Goal: Task Accomplishment & Management: Complete application form

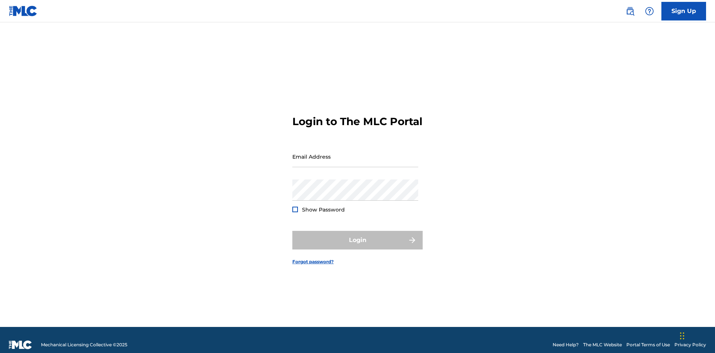
scroll to position [10, 0]
click at [684, 11] on link "Sign Up" at bounding box center [684, 11] width 45 height 19
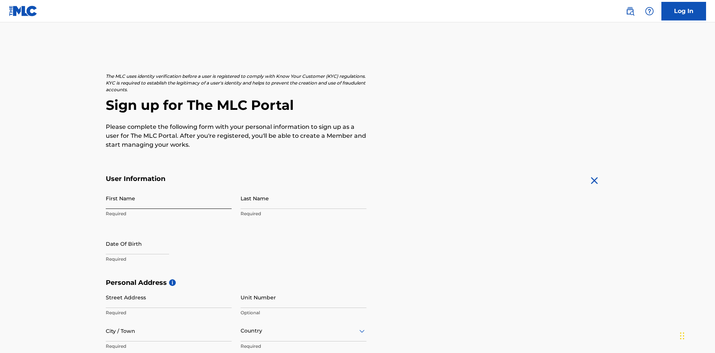
click at [169, 188] on input "First Name" at bounding box center [169, 198] width 126 height 21
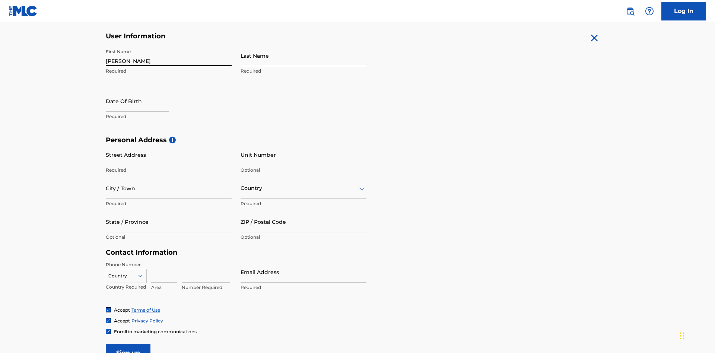
type input "Nicole"
click at [304, 56] on input "Last Name" at bounding box center [304, 55] width 126 height 21
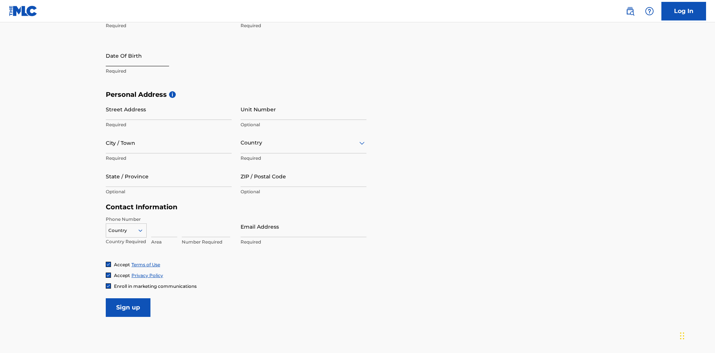
type input "Ribble"
click at [143, 56] on input "text" at bounding box center [137, 55] width 63 height 21
select select "8"
select select "2025"
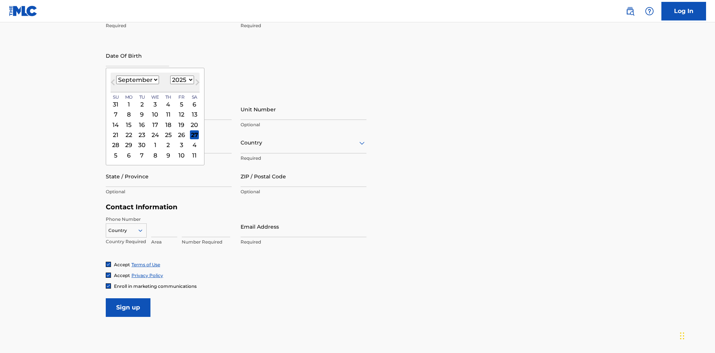
click at [137, 80] on select "January February March April May June July August September October November De…" at bounding box center [137, 80] width 43 height 9
select select "0"
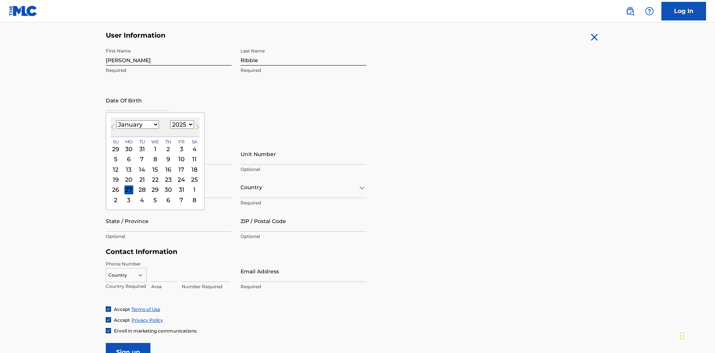
click at [181, 124] on select "1900 1901 1902 1903 1904 1905 1906 1907 1908 1909 1910 1911 1912 1913 1914 1915…" at bounding box center [182, 124] width 24 height 9
select select "1985"
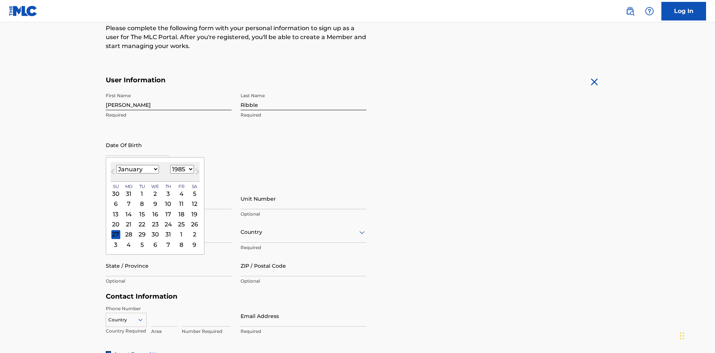
click at [181, 169] on select "1900 1901 1902 1903 1904 1905 1906 1907 1908 1909 1910 1911 1912 1913 1914 1915…" at bounding box center [182, 169] width 24 height 9
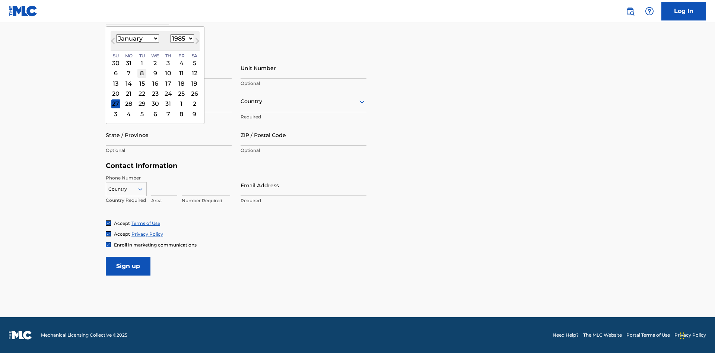
click at [142, 73] on div "8" at bounding box center [141, 73] width 9 height 9
type input "January 8 1985"
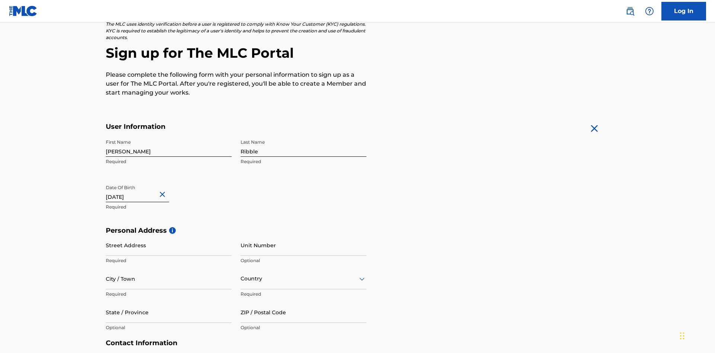
scroll to position [229, 0]
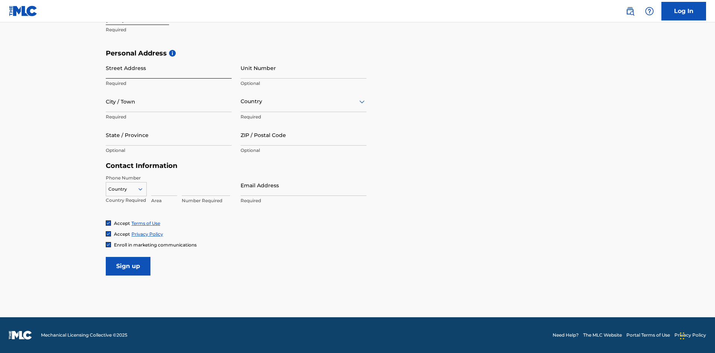
click at [169, 68] on input "Street Address" at bounding box center [169, 67] width 126 height 21
type input "9909 Elks Run Rd"
click at [169, 101] on input "City / Town" at bounding box center [169, 101] width 126 height 21
type input "Roseville"
click at [241, 101] on input "text" at bounding box center [241, 102] width 1 height 8
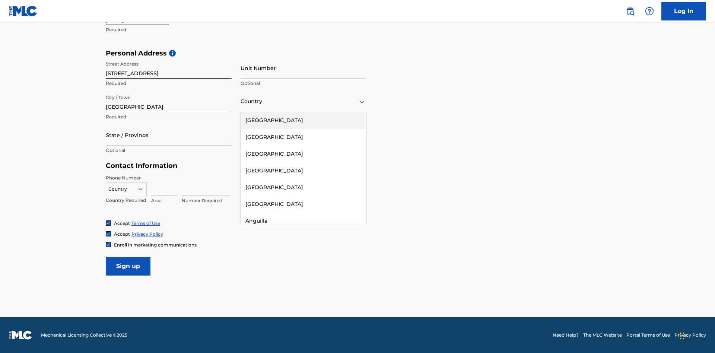
click at [304, 120] on div "United States" at bounding box center [303, 120] width 125 height 17
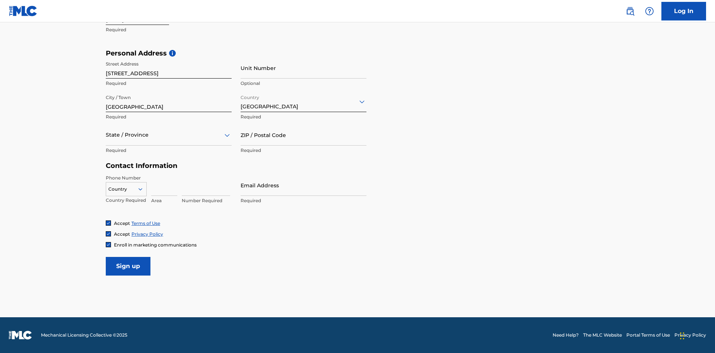
click at [169, 135] on div at bounding box center [169, 134] width 126 height 9
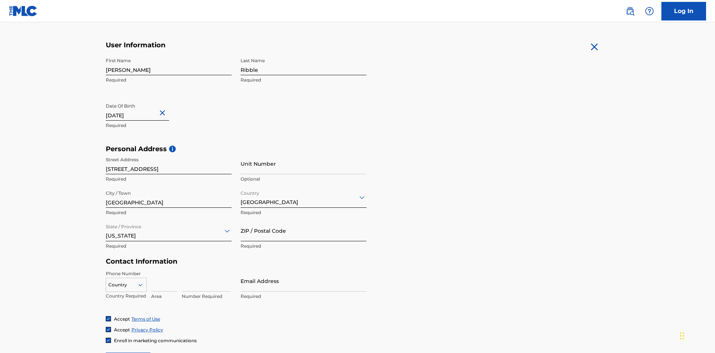
click at [304, 220] on input "ZIP / Postal Code" at bounding box center [304, 230] width 126 height 21
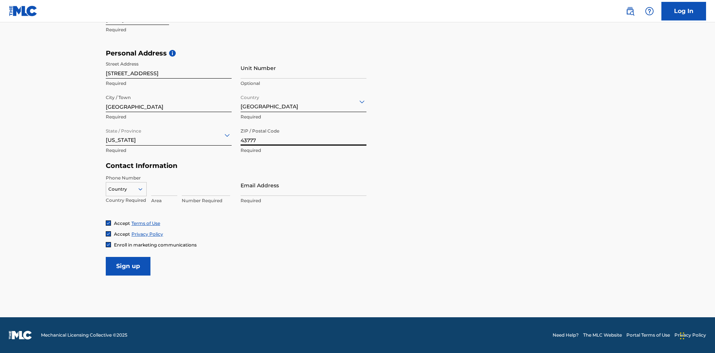
type input "43777"
click at [143, 189] on icon at bounding box center [140, 189] width 7 height 7
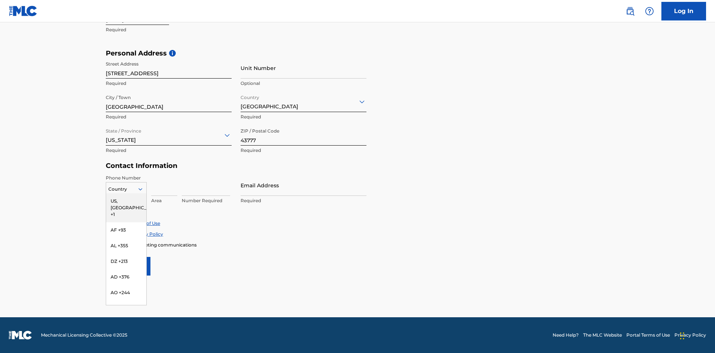
click at [126, 201] on div "US, [GEOGRAPHIC_DATA] +1" at bounding box center [126, 207] width 40 height 29
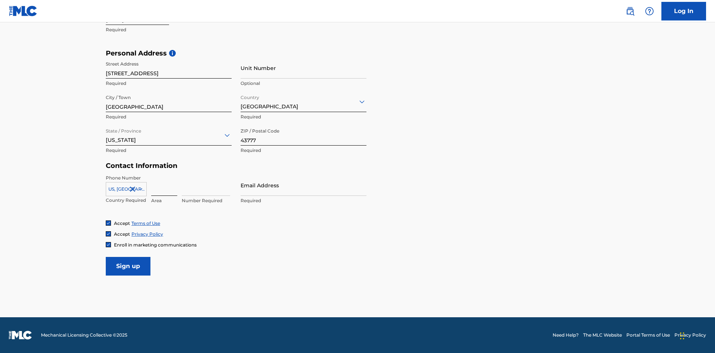
click at [164, 185] on input at bounding box center [164, 185] width 26 height 21
type input "740"
click at [206, 185] on input at bounding box center [206, 185] width 48 height 21
type input "8086351"
click at [304, 185] on input "Email Address" at bounding box center [304, 185] width 126 height 21
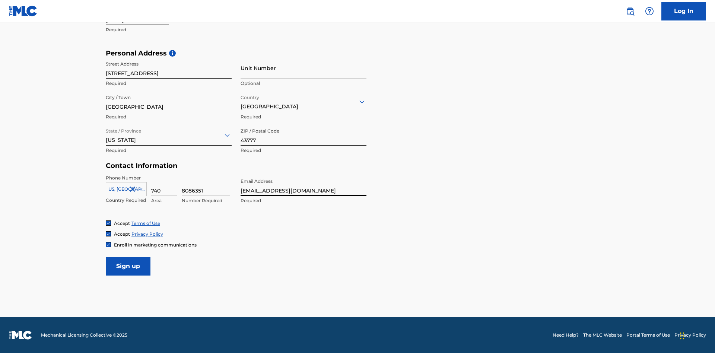
scroll to position [0, 23]
type input "[EMAIL_ADDRESS][DOMAIN_NAME]"
click at [128, 266] on input "Sign up" at bounding box center [128, 266] width 45 height 19
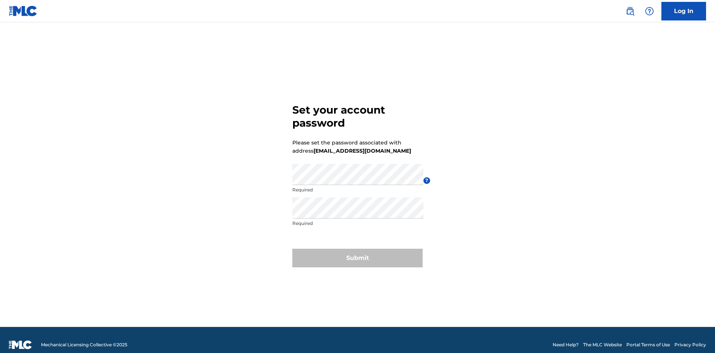
scroll to position [10, 0]
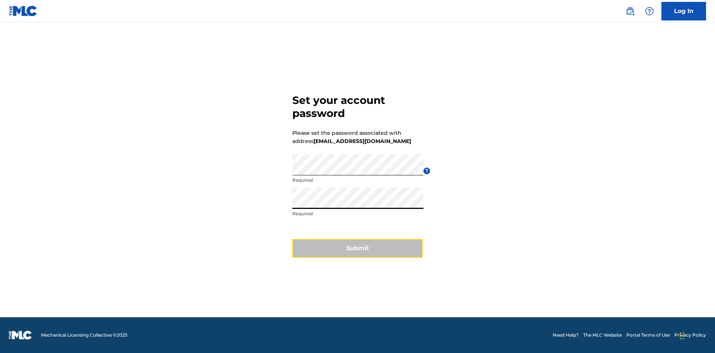
click at [358, 253] on button "Submit" at bounding box center [357, 248] width 130 height 19
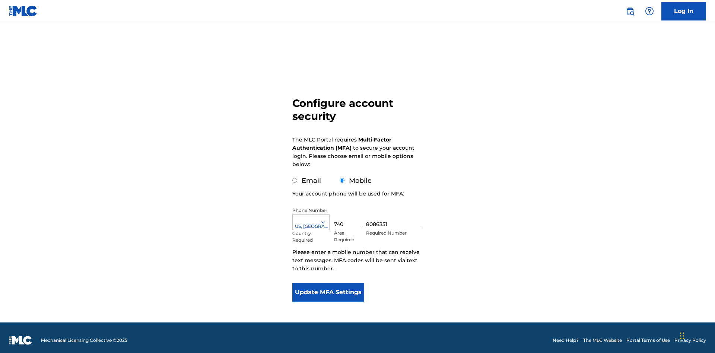
scroll to position [7, 0]
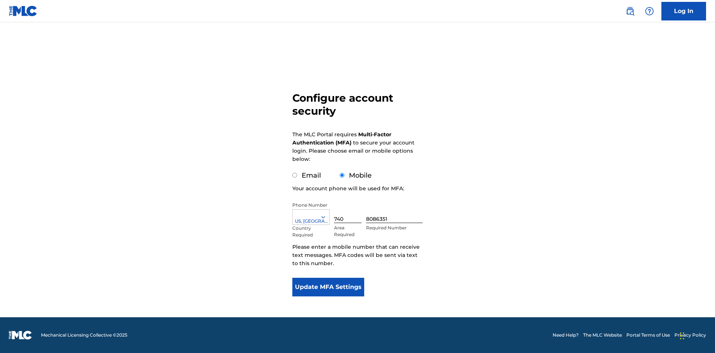
click at [295, 175] on input "Email" at bounding box center [294, 175] width 5 height 5
radio input "true"
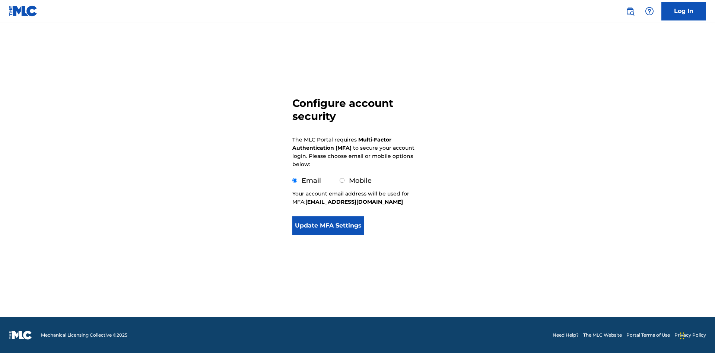
scroll to position [0, 0]
click at [328, 228] on button "Update MFA Settings" at bounding box center [328, 225] width 72 height 19
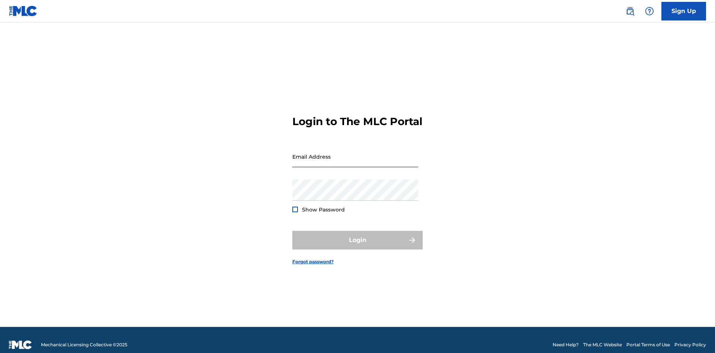
click at [355, 153] on input "Email Address" at bounding box center [355, 156] width 126 height 21
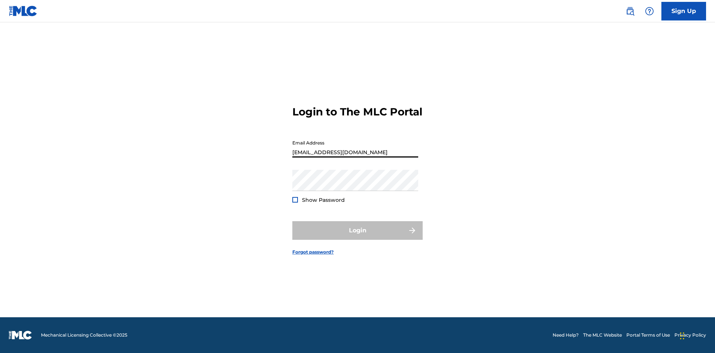
scroll to position [0, 23]
type input "87ed95cd-618b-4835-8c90-3af3d50abb4e@mailslurp.biz"
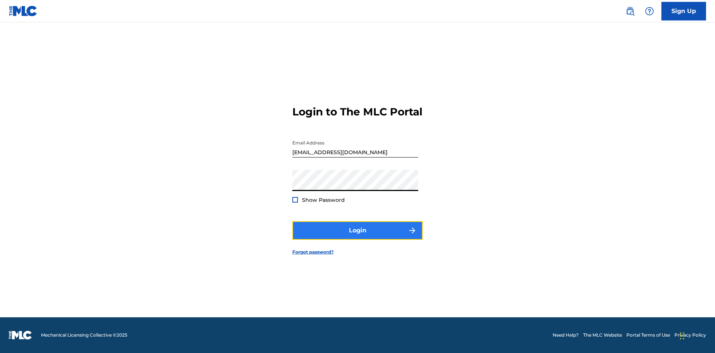
click at [358, 237] on button "Login" at bounding box center [357, 230] width 130 height 19
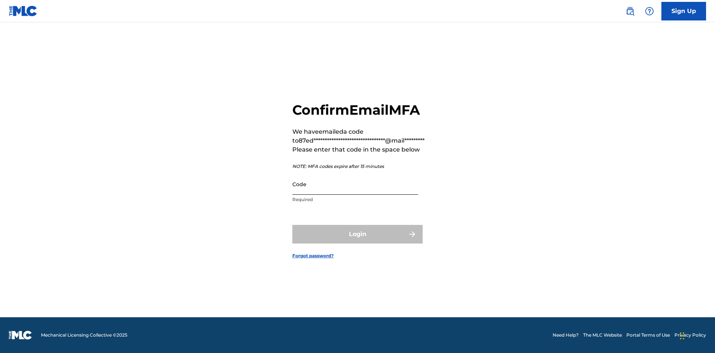
click at [355, 184] on input "Code" at bounding box center [355, 184] width 126 height 21
type input "675685"
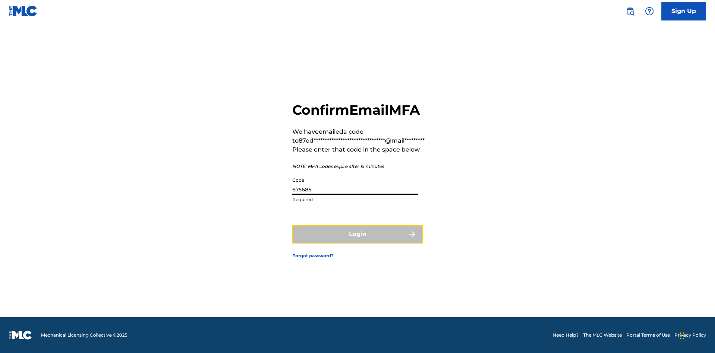
click at [358, 234] on button "Login" at bounding box center [357, 234] width 130 height 19
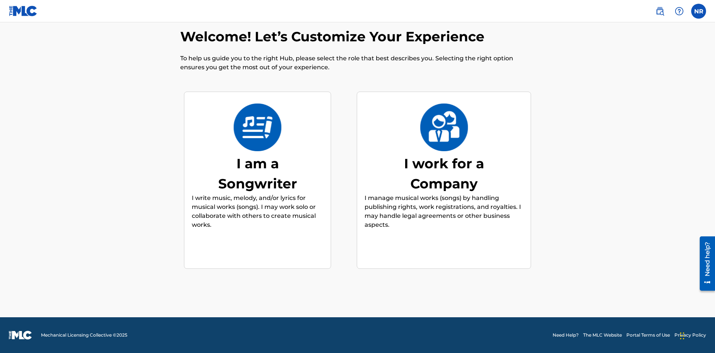
click at [257, 173] on div "I am a Songwriter" at bounding box center [258, 173] width 112 height 40
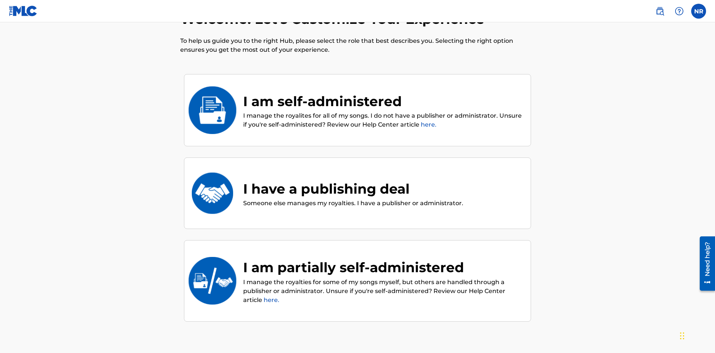
scroll to position [33, 0]
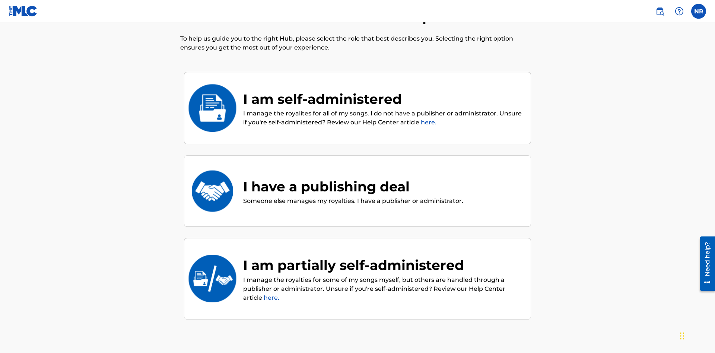
click at [352, 177] on div "I have a publishing deal" at bounding box center [353, 187] width 220 height 20
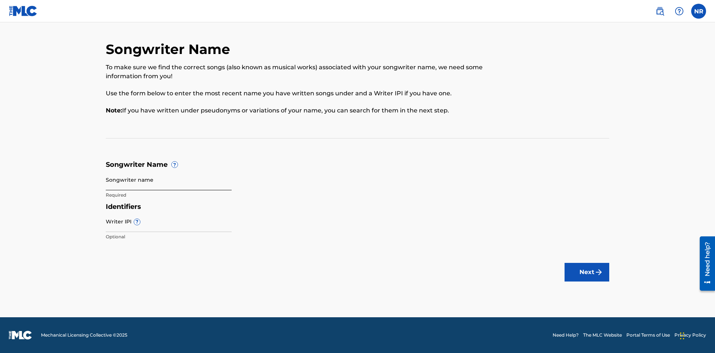
click at [169, 180] on input "Songwriter name" at bounding box center [169, 179] width 126 height 21
type input "48WfPSXGx0Mfv0wvKMlNg95Ly XOny2vglZ7fDImKNuyjcxsCcw"
click at [169, 221] on input "Writer IPI ?" at bounding box center [169, 221] width 126 height 21
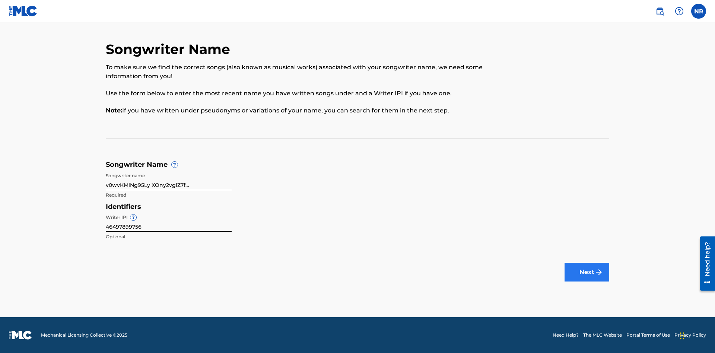
type input "46497899756"
click at [587, 272] on button "Next" at bounding box center [587, 272] width 45 height 19
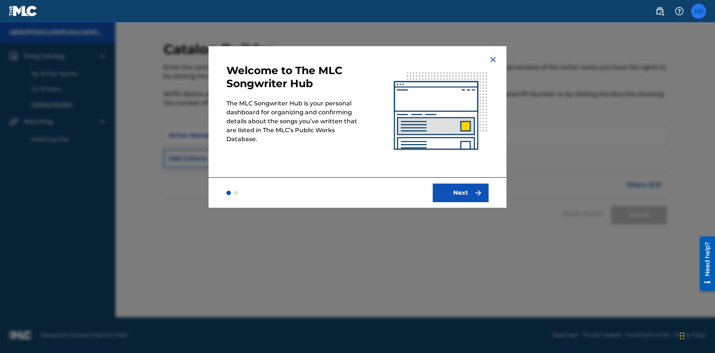
click at [699, 11] on label at bounding box center [698, 11] width 15 height 15
click at [699, 11] on input "NR Nicole Ribble 87ed95cd-618b-4835-8c90-3af3d50abb4e@mailslurp.biz Notificatio…" at bounding box center [699, 11] width 0 height 0
